Goal: Task Accomplishment & Management: Manage account settings

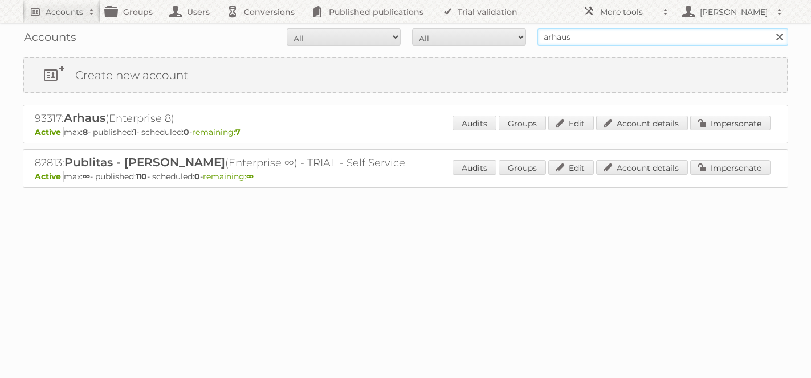
click at [632, 30] on input "arhaus" at bounding box center [662, 36] width 251 height 17
type input "[PERSON_NAME]"
click at [770, 28] on input "Search" at bounding box center [778, 36] width 17 height 17
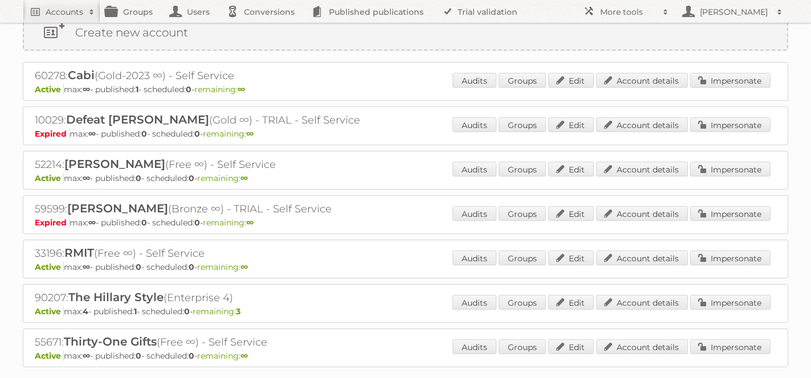
scroll to position [109, 0]
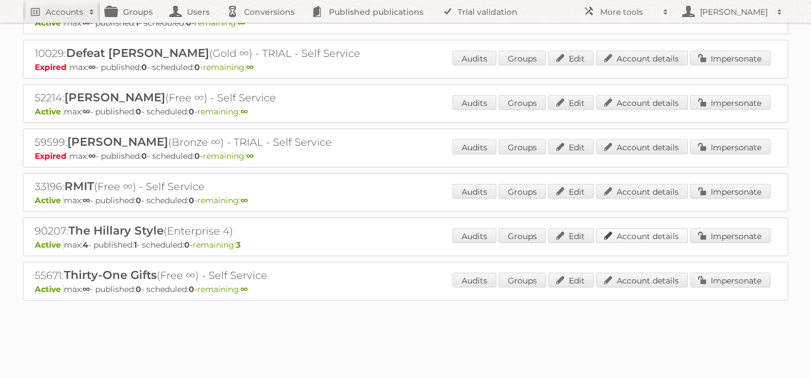
click at [619, 228] on link "Account details" at bounding box center [642, 235] width 92 height 15
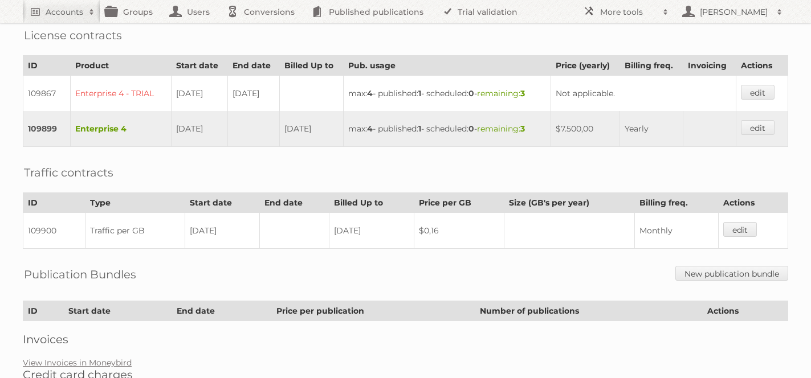
scroll to position [266, 0]
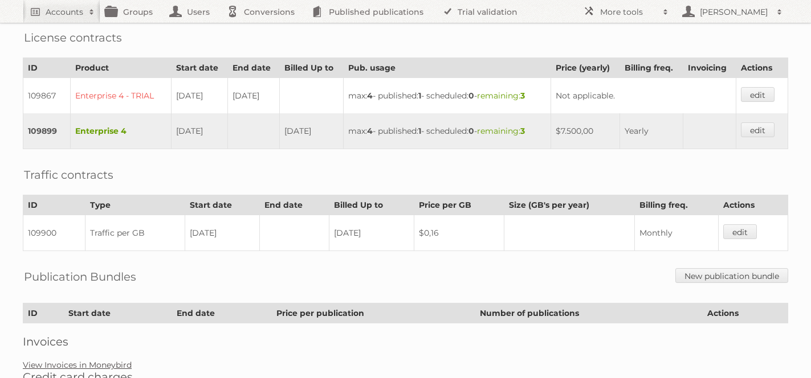
click at [91, 360] on link "View Invoices in Moneybird" at bounding box center [77, 365] width 109 height 10
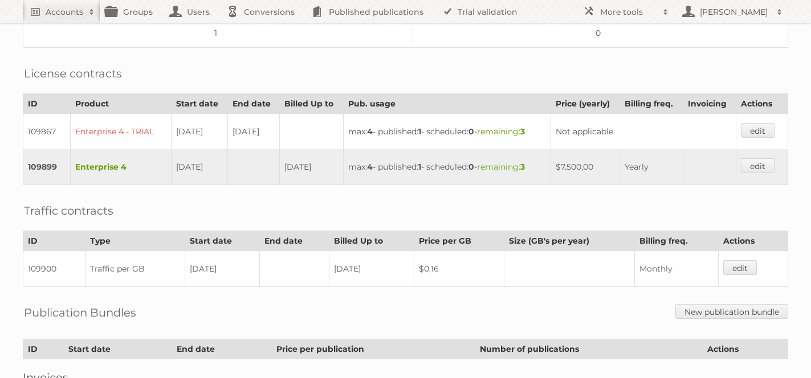
scroll to position [0, 0]
